Goal: Find specific page/section: Find specific page/section

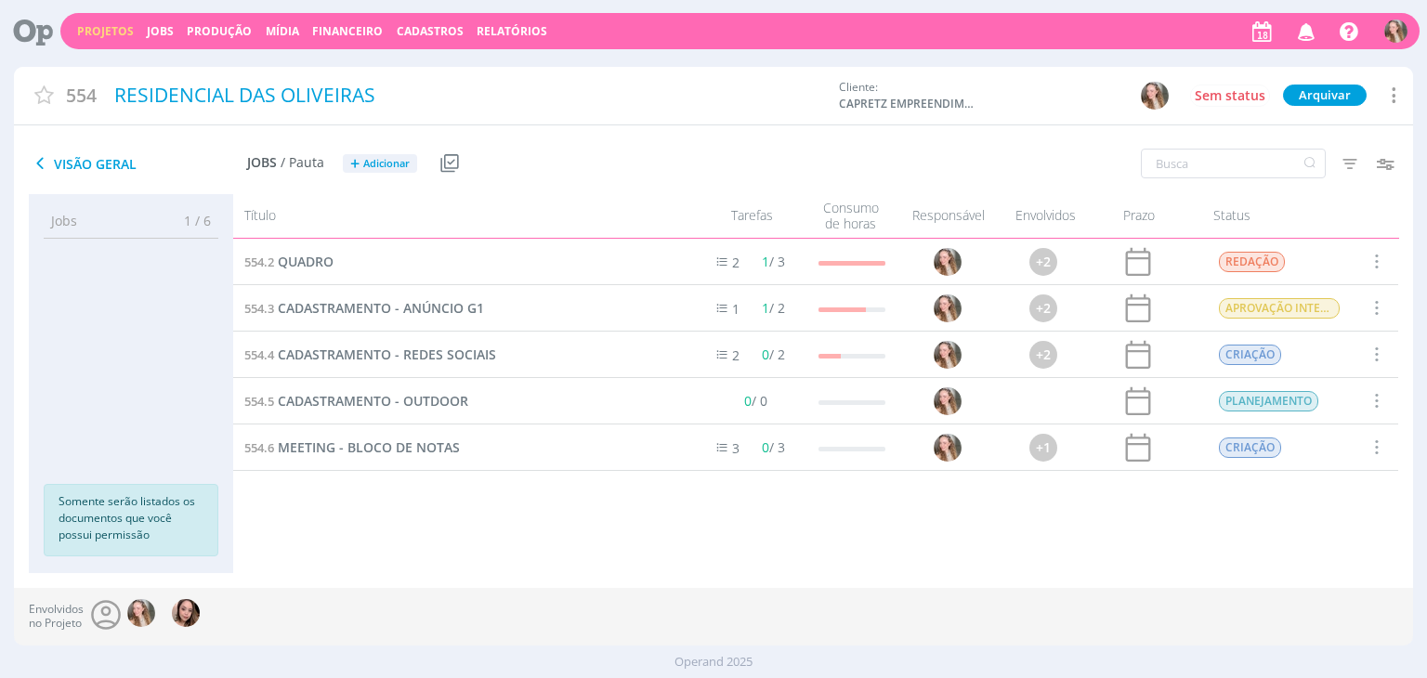
click at [97, 29] on link "Projetos" at bounding box center [105, 31] width 57 height 16
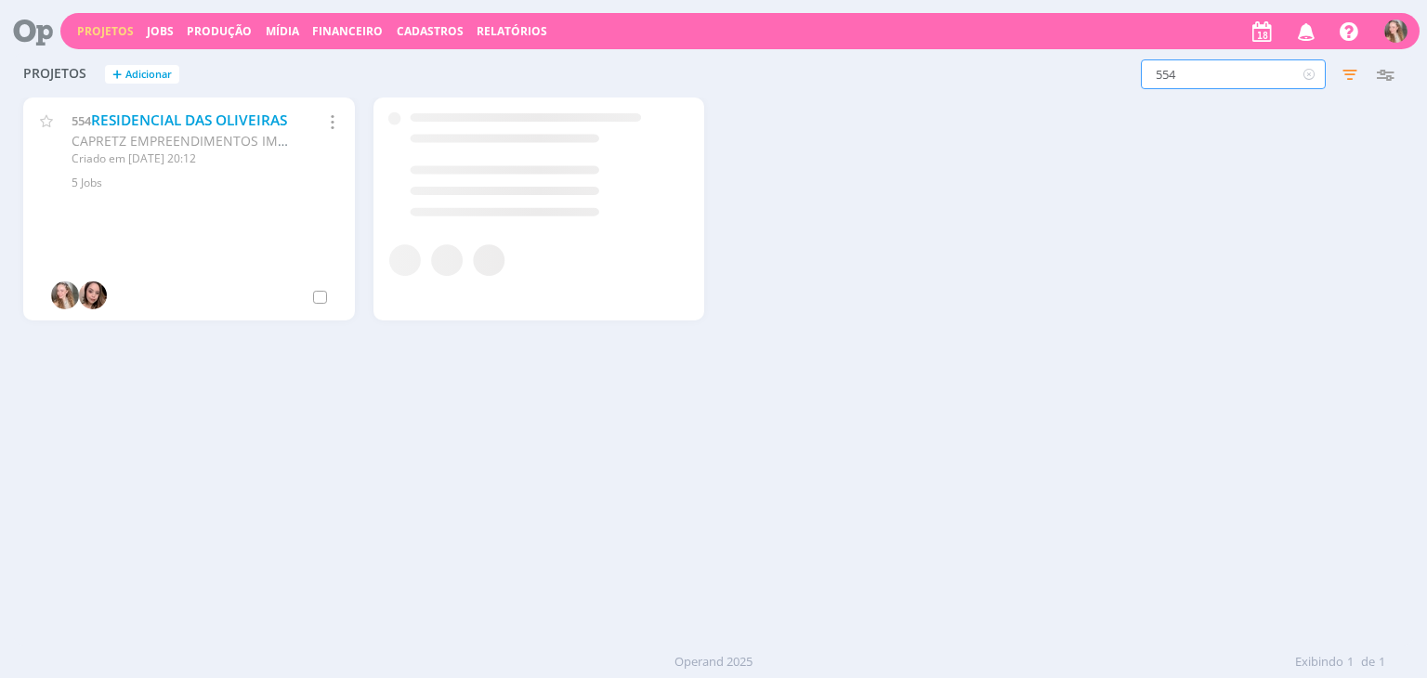
drag, startPoint x: 1189, startPoint y: 75, endPoint x: 1045, endPoint y: 76, distance: 144.0
click at [1044, 76] on div "554 Filtros Filtrar Limpar 554 Status Clientes 3 selecionados Data de criação a…" at bounding box center [1149, 74] width 505 height 30
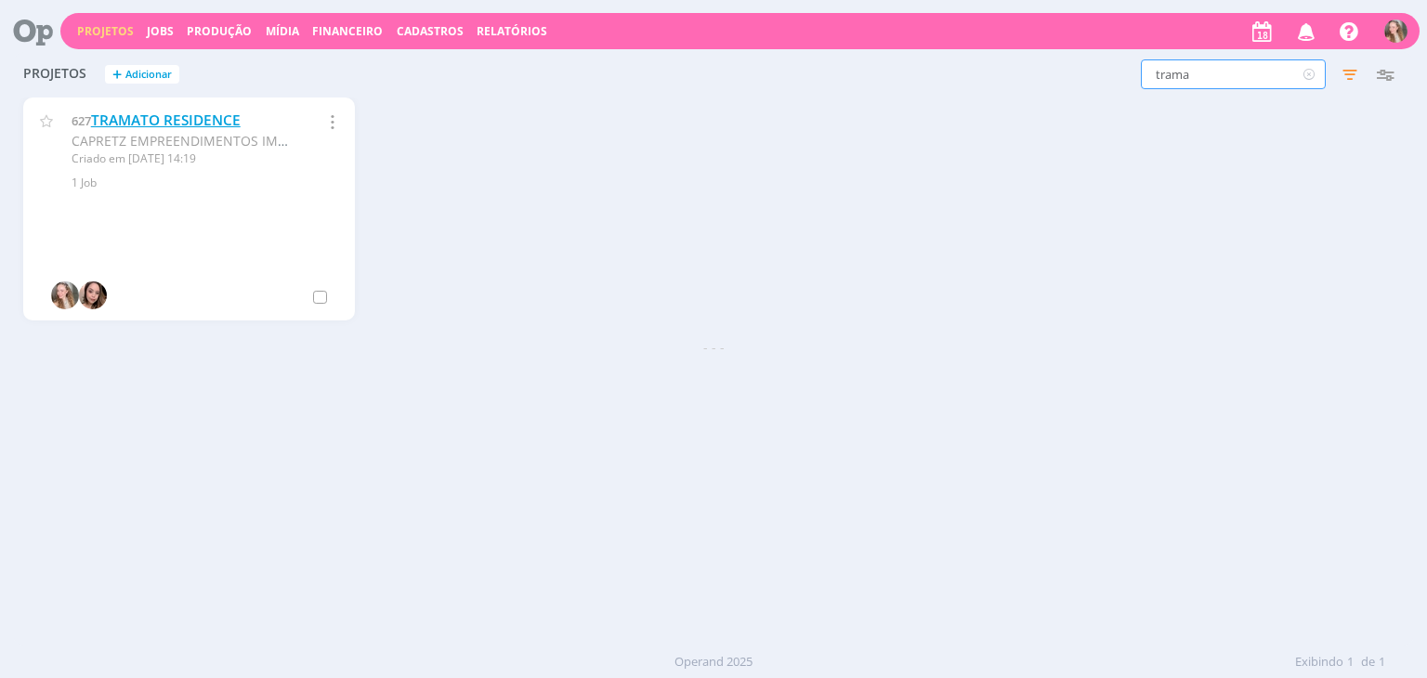
type input "trama"
click at [136, 119] on link "TRAMATO RESIDENCE" at bounding box center [166, 121] width 150 height 20
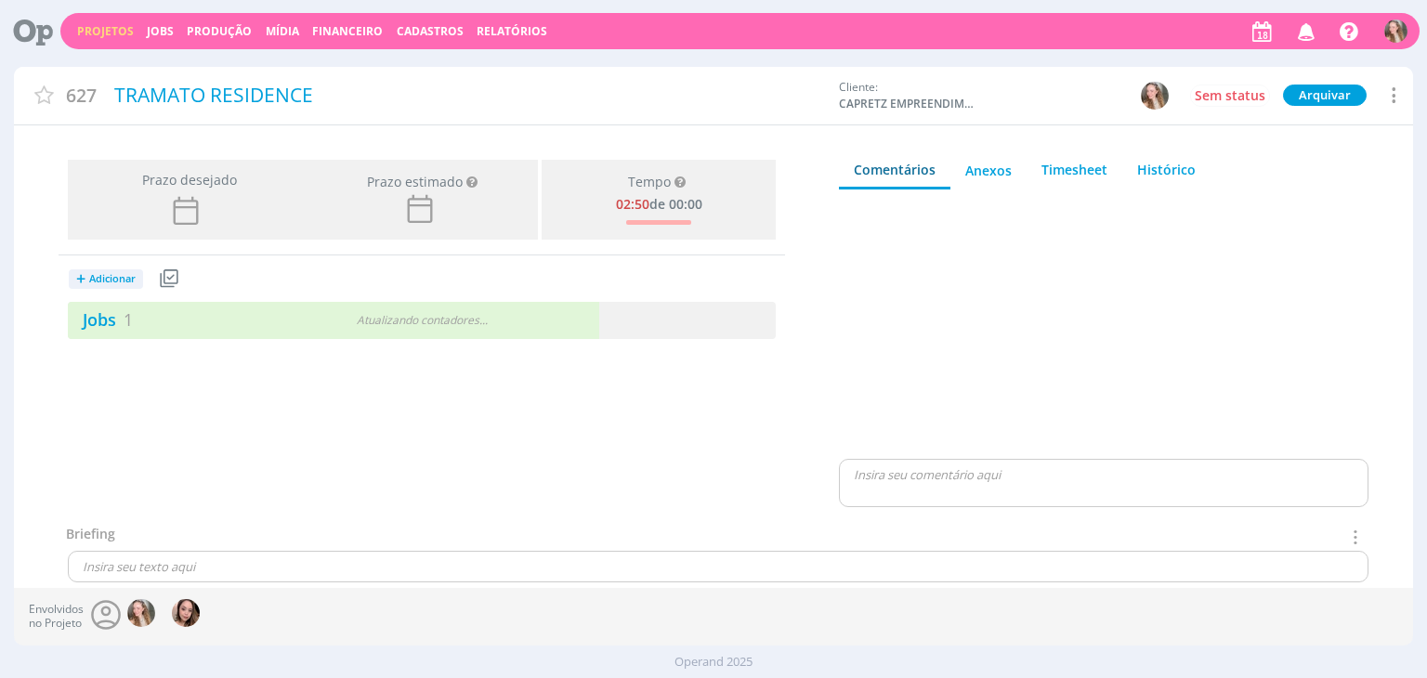
click at [230, 293] on div "+ Adicionar Projetos Jobs Produção Mídia Jobs 1 Atualizando contadores . . ." at bounding box center [422, 297] width 726 height 84
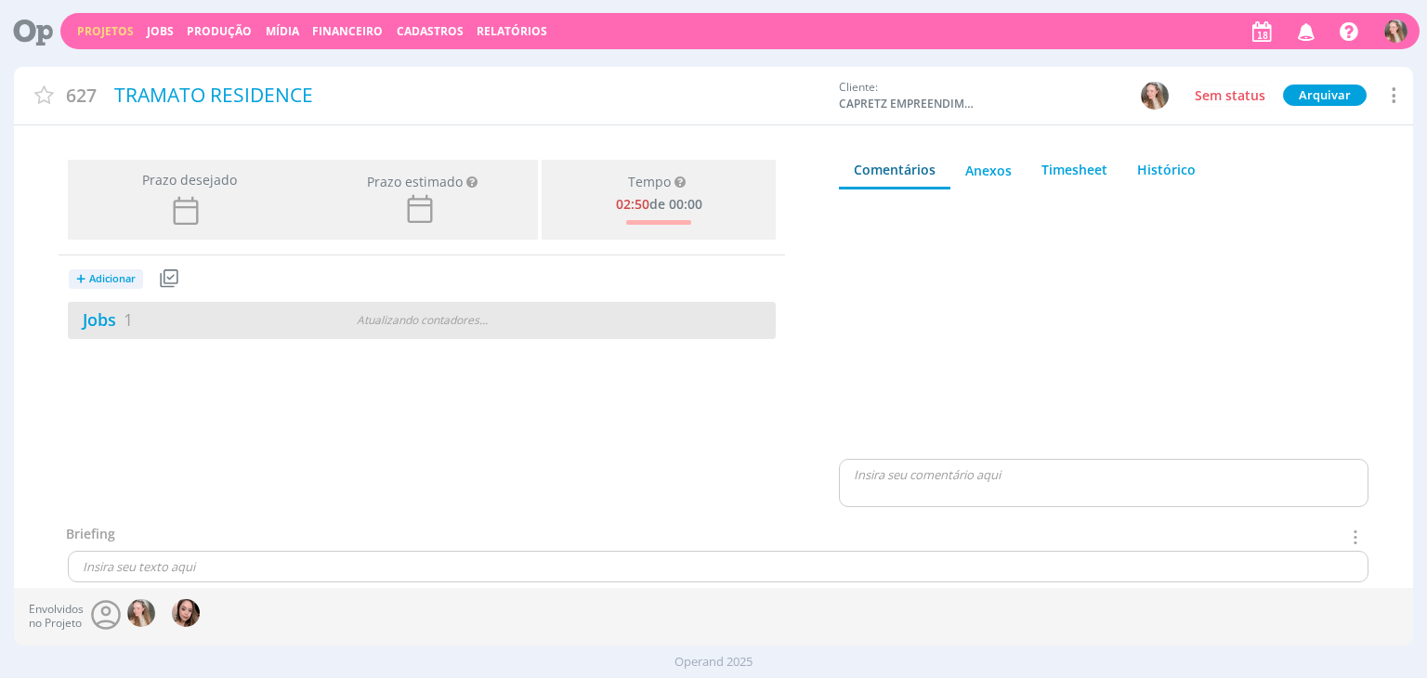
click at [234, 324] on div "Jobs 1" at bounding box center [188, 319] width 241 height 25
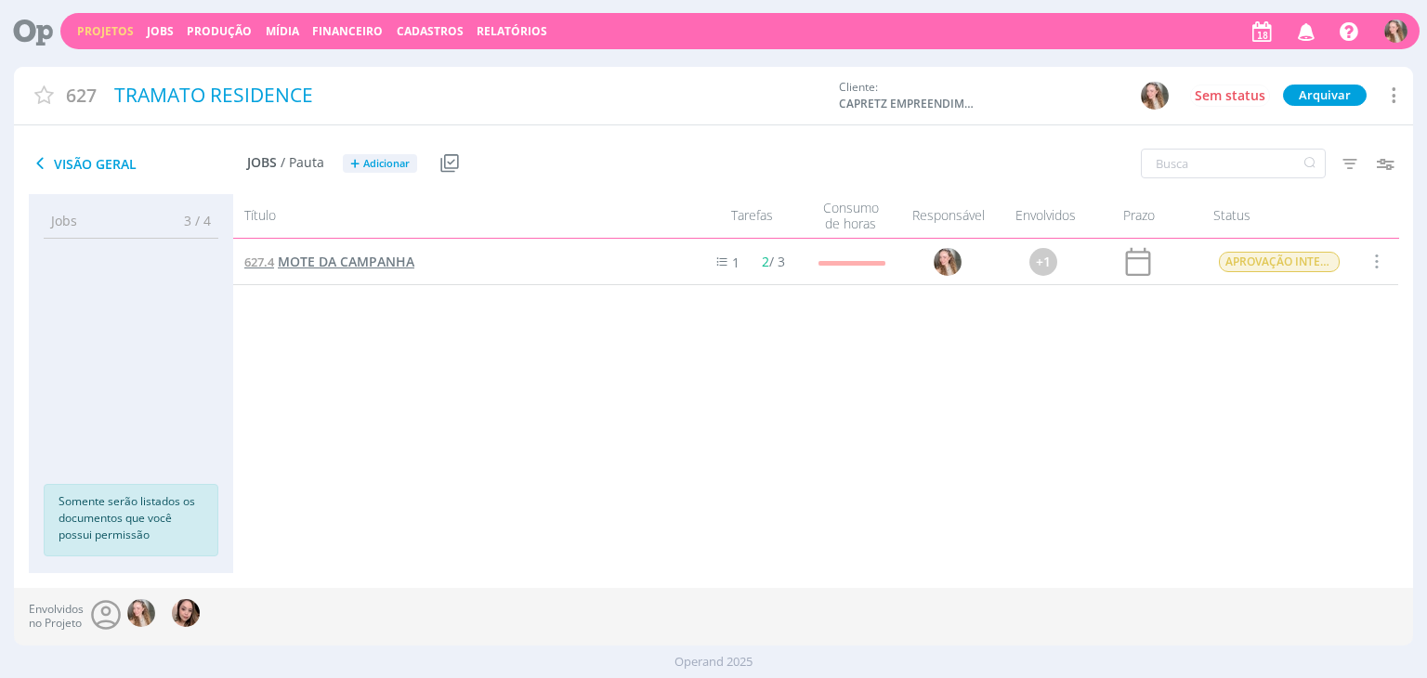
click at [330, 268] on span "MOTE DA CAMPANHA" at bounding box center [346, 262] width 137 height 18
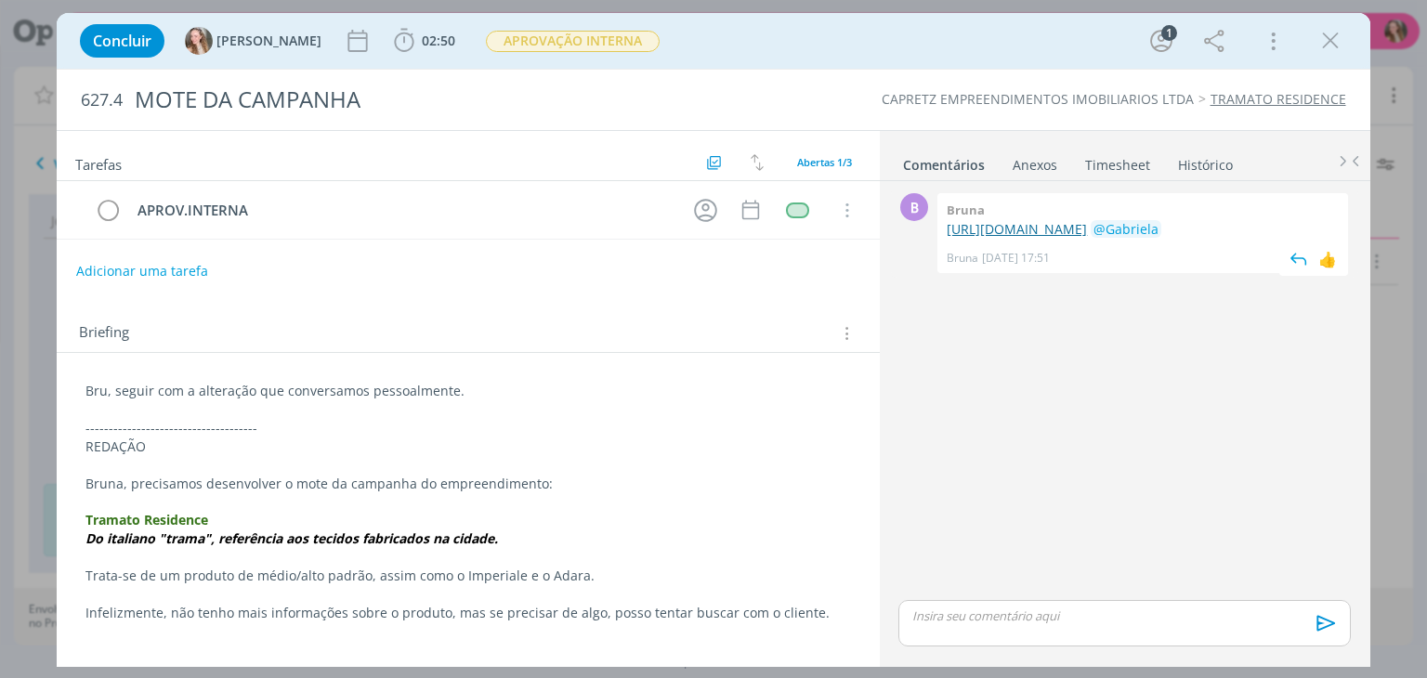
click at [1082, 227] on link "[URL][DOMAIN_NAME]" at bounding box center [1016, 229] width 140 height 18
drag, startPoint x: 1330, startPoint y: 44, endPoint x: 1356, endPoint y: 187, distance: 145.4
click at [1330, 44] on icon "dialog" at bounding box center [1330, 41] width 28 height 28
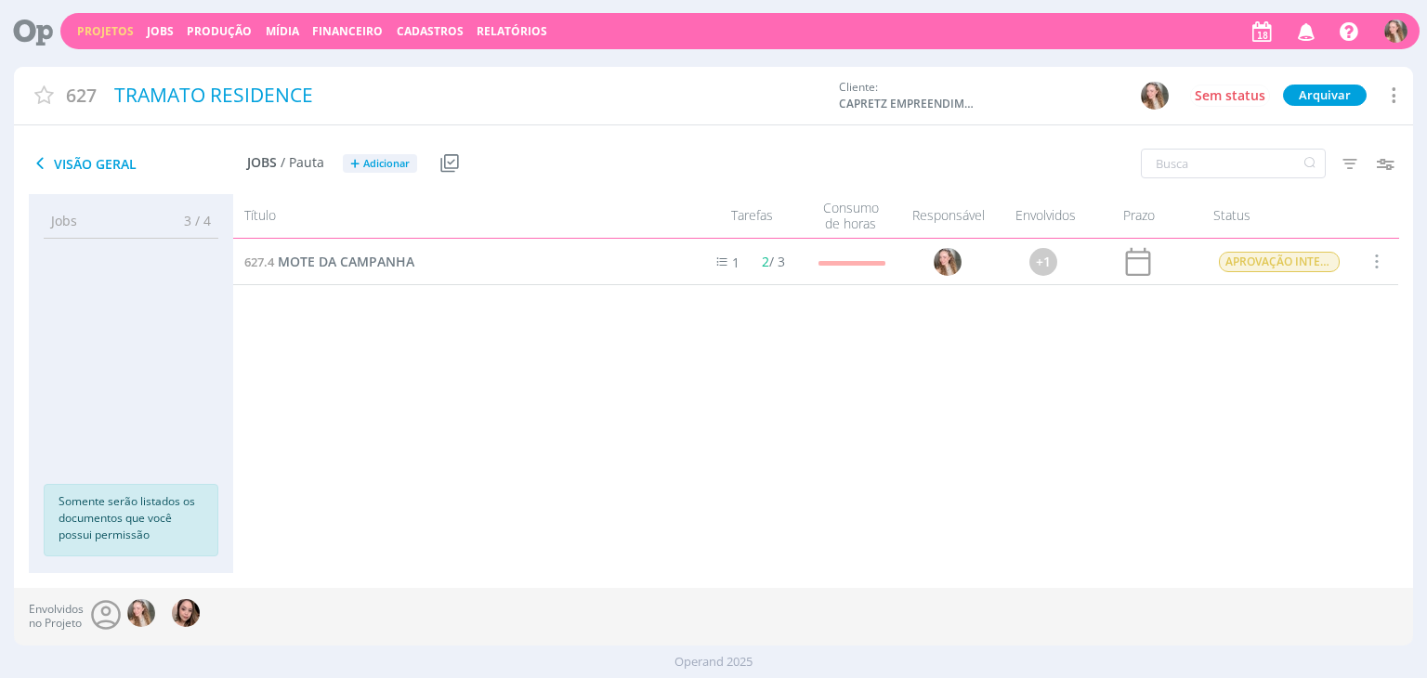
click at [93, 34] on link "Projetos" at bounding box center [105, 31] width 57 height 16
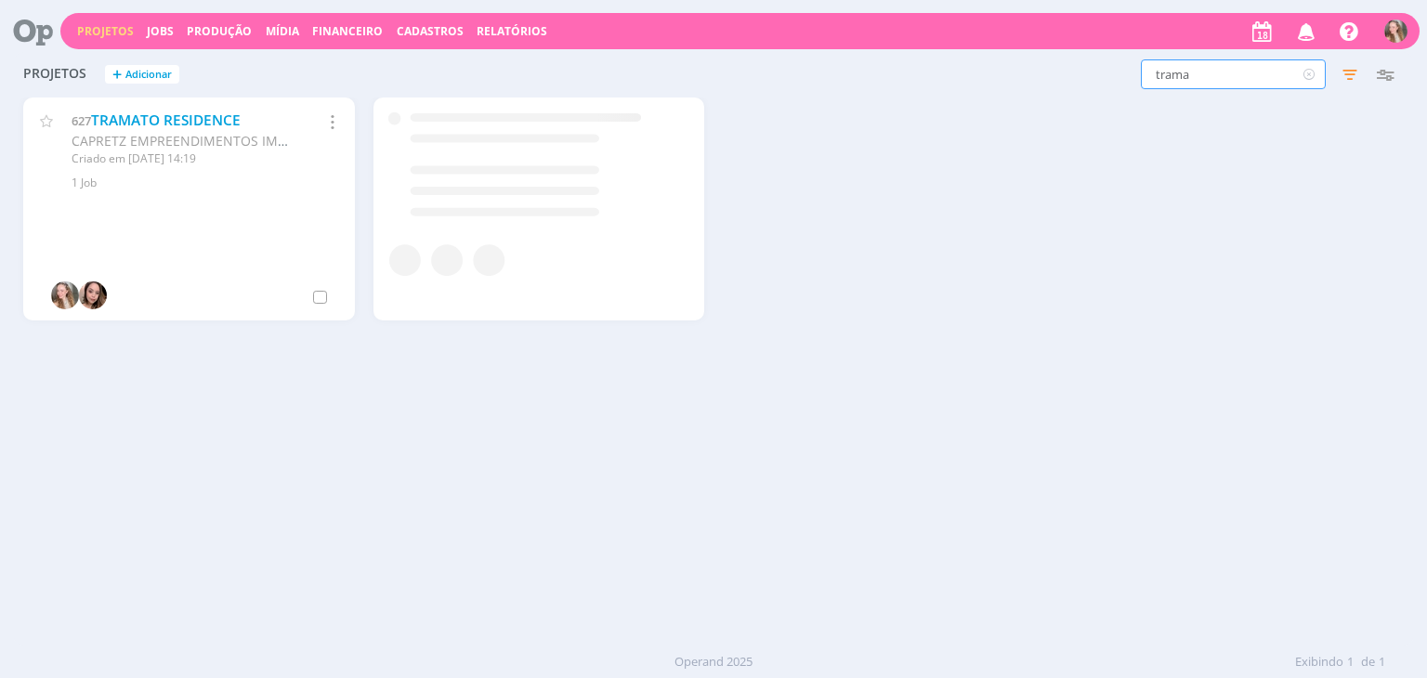
drag, startPoint x: 1157, startPoint y: 79, endPoint x: 1084, endPoint y: 86, distance: 73.7
click at [1084, 86] on div "trama Filtros Filtrar Limpar trama Status Clientes 3 selecionados Data de criaç…" at bounding box center [1149, 74] width 505 height 30
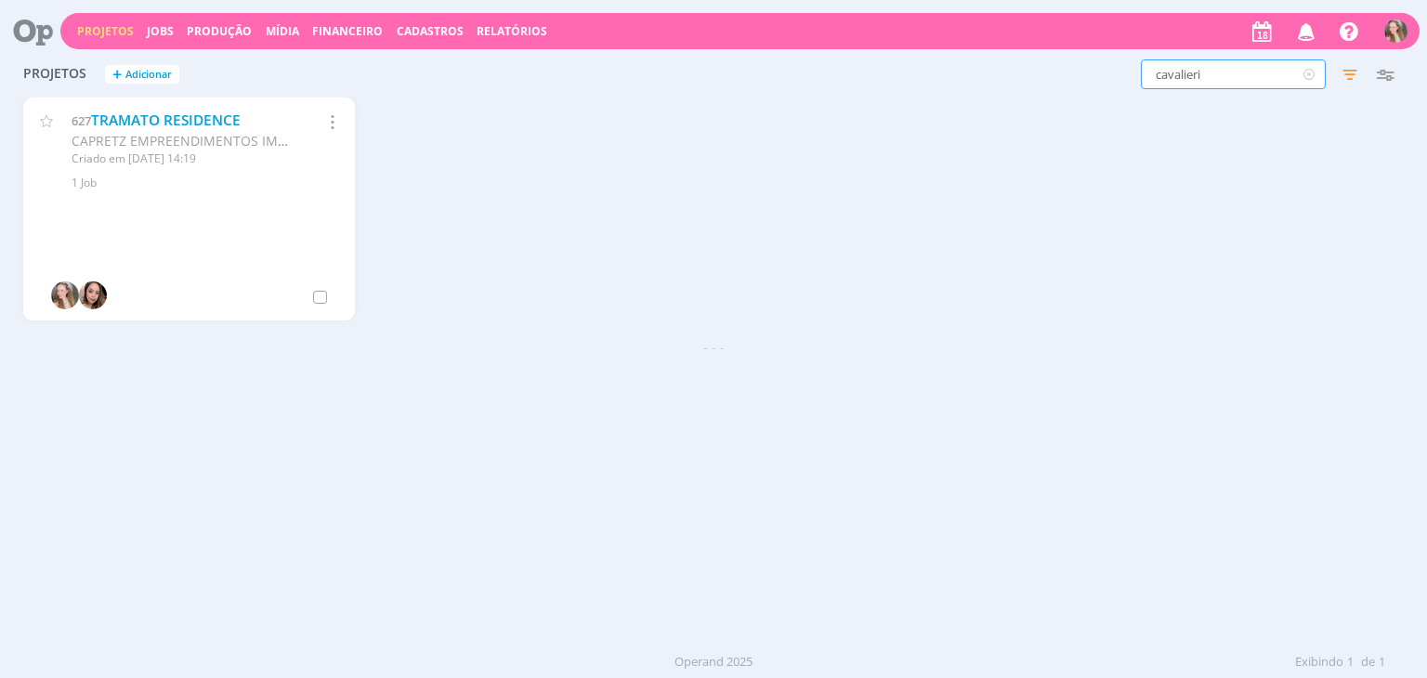
type input "cavalieri"
click at [144, 121] on link "RESIDENCIAL CAVALIERI" at bounding box center [173, 121] width 165 height 20
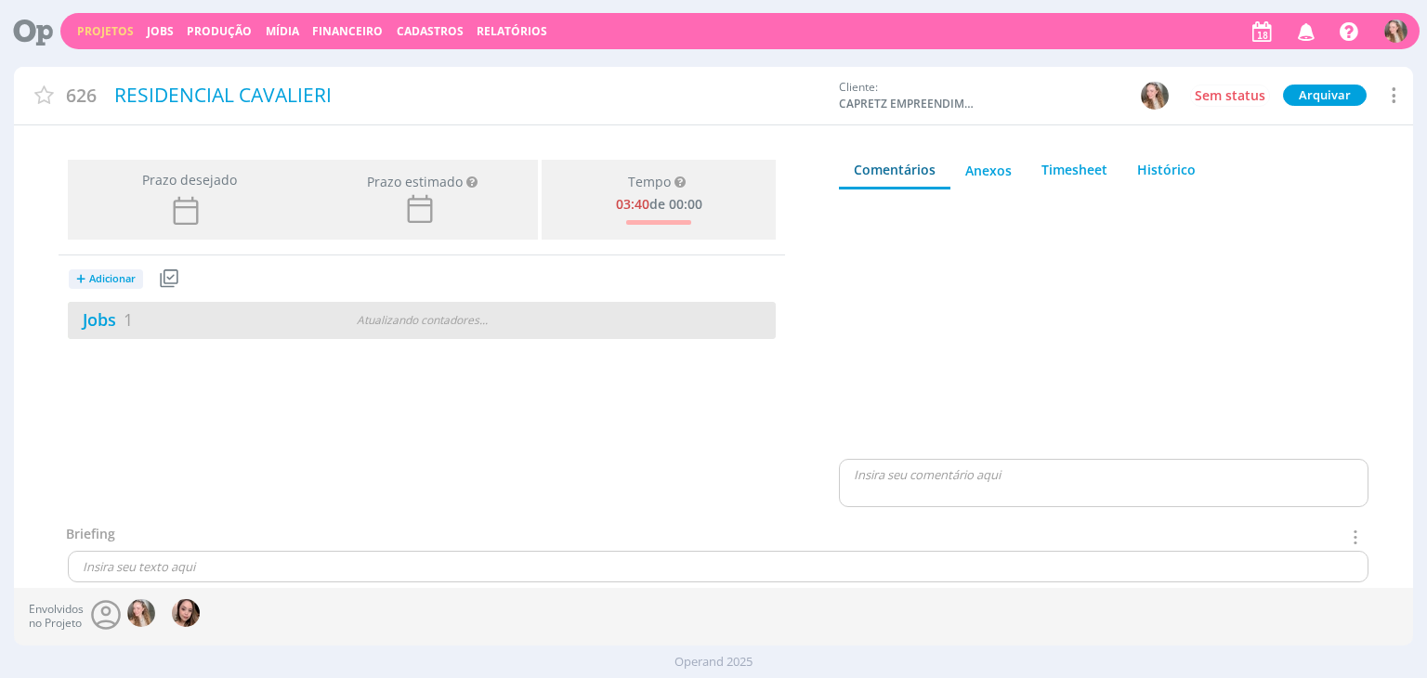
click at [218, 315] on div "Jobs 1" at bounding box center [188, 319] width 241 height 25
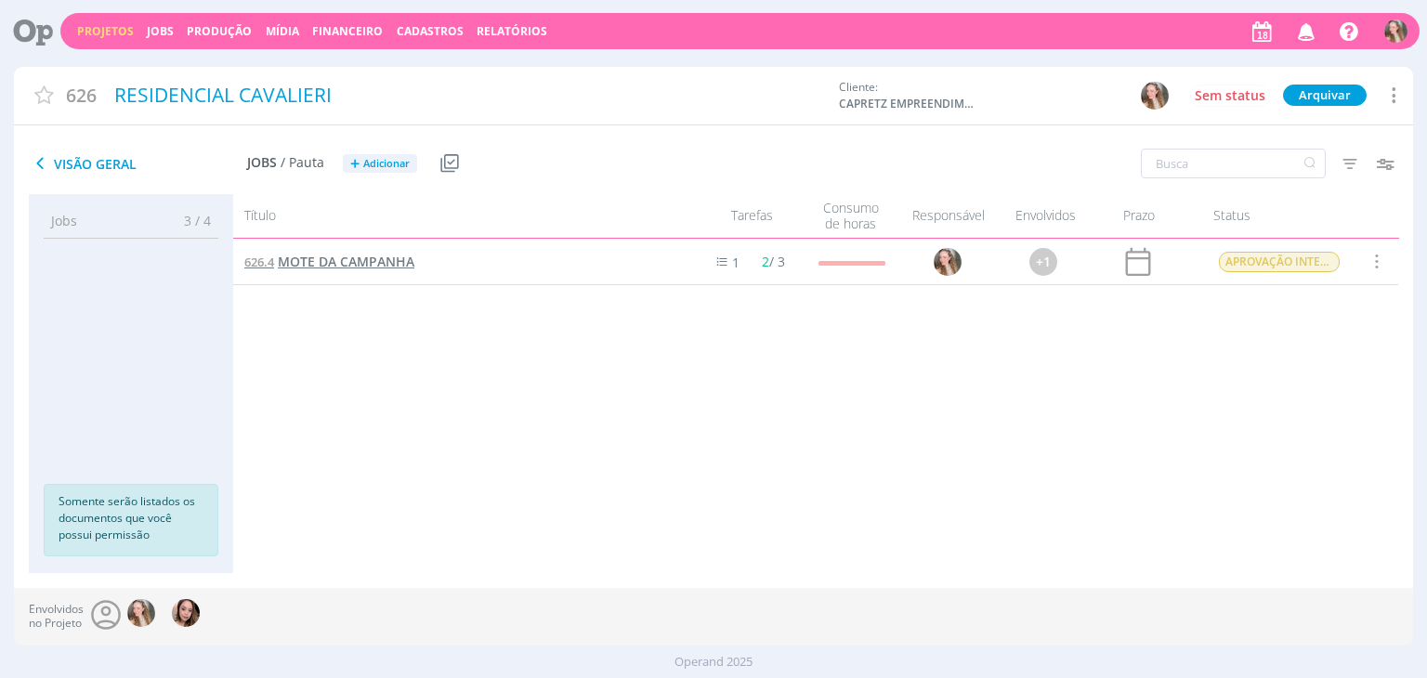
click at [341, 265] on span "MOTE DA CAMPANHA" at bounding box center [346, 262] width 137 height 18
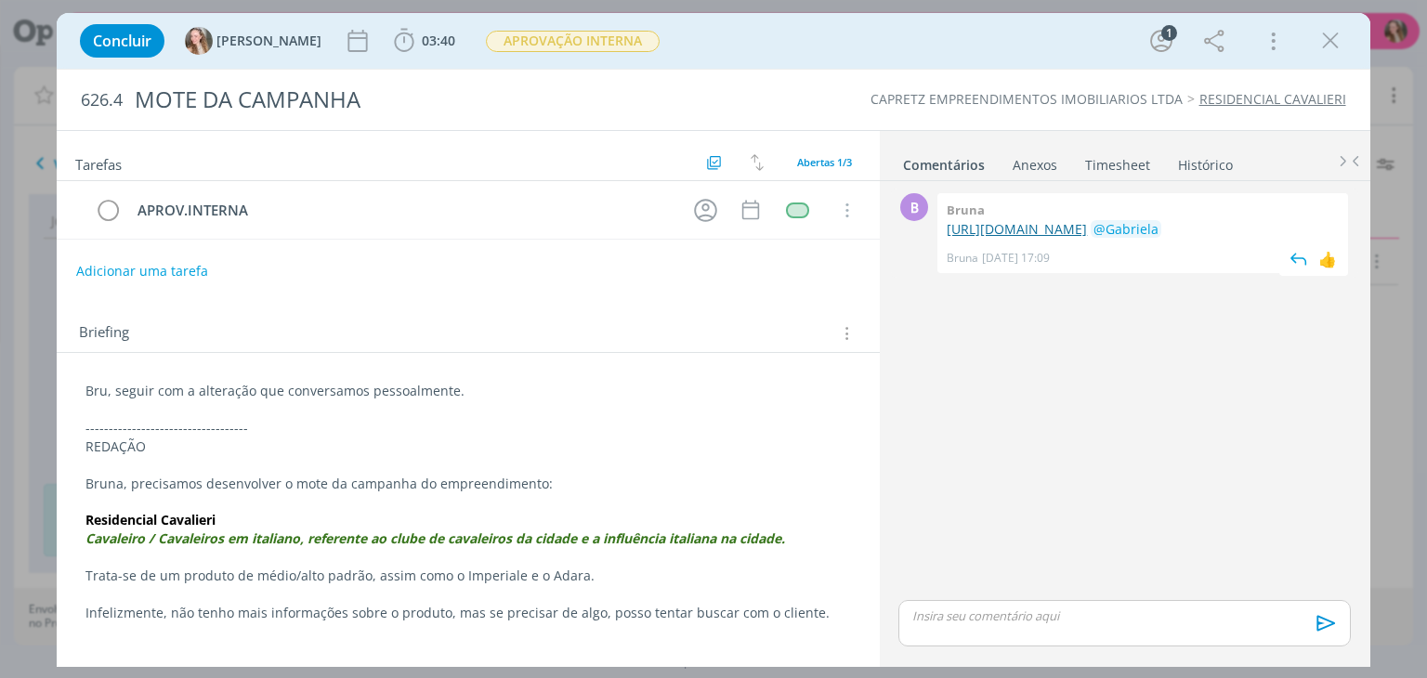
click at [1015, 237] on link "[URL][DOMAIN_NAME]" at bounding box center [1016, 229] width 140 height 18
